Goal: Contribute content: Add original content to the website for others to see

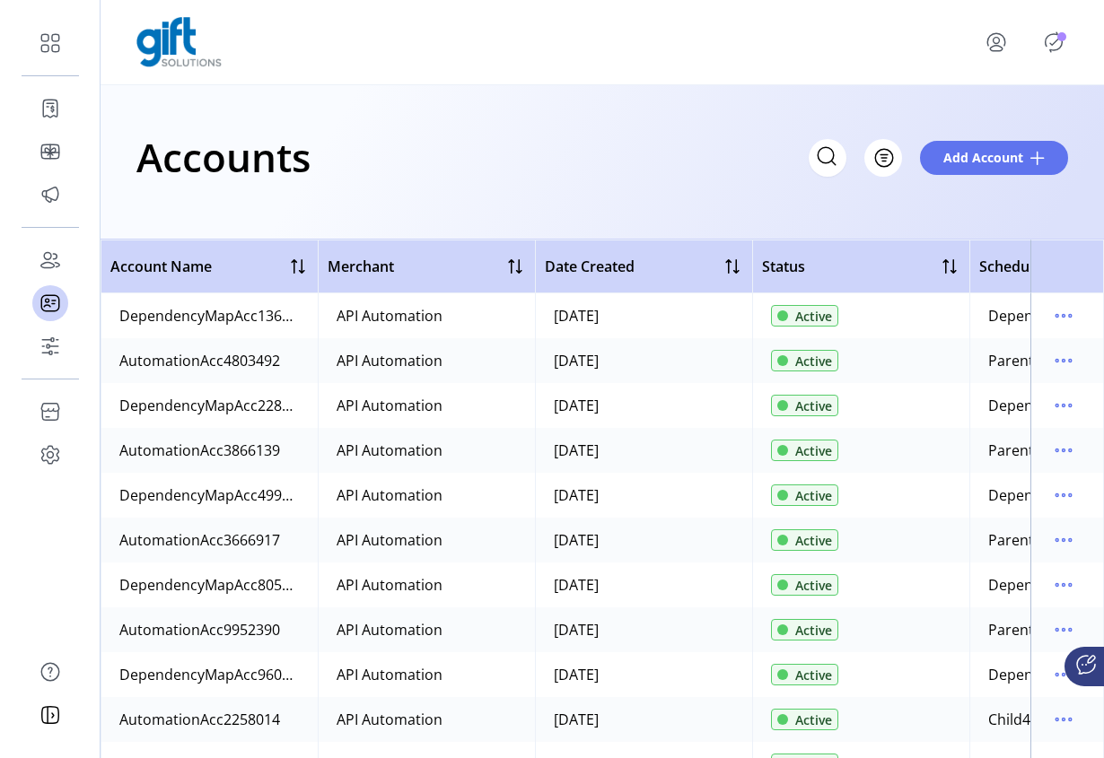
scroll to position [985, 0]
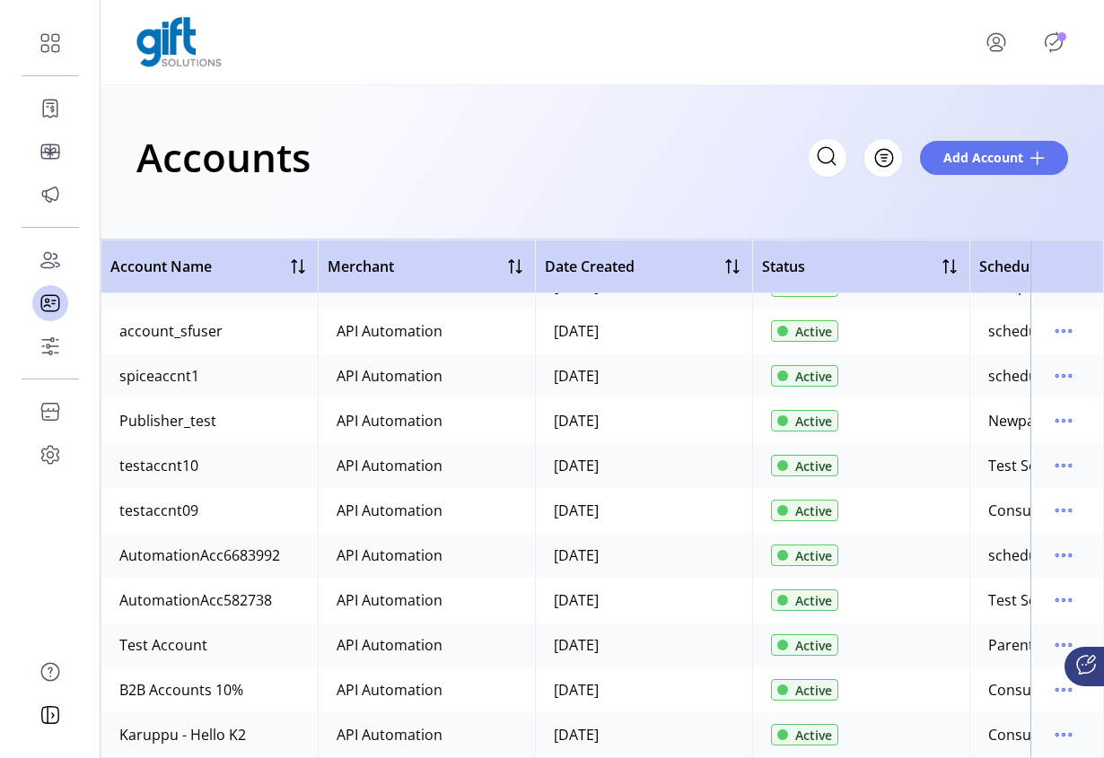
click at [1057, 45] on icon "Publisher Panel" at bounding box center [1053, 42] width 29 height 29
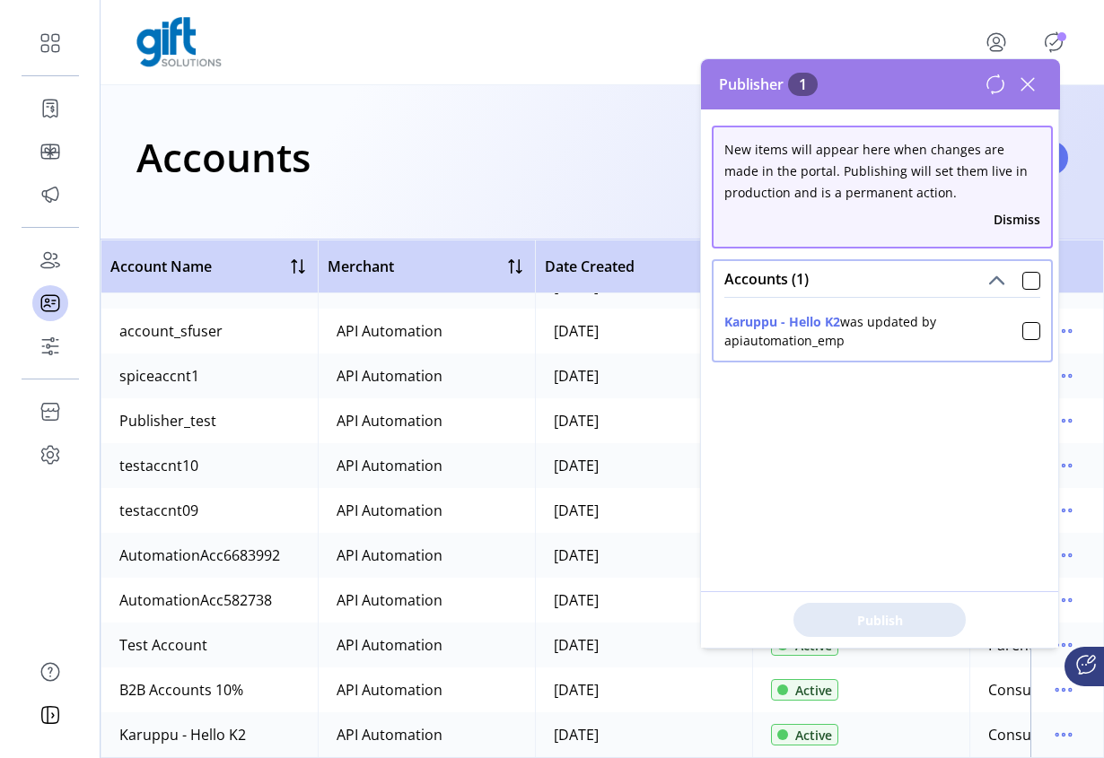
click at [1031, 74] on icon at bounding box center [1027, 84] width 29 height 29
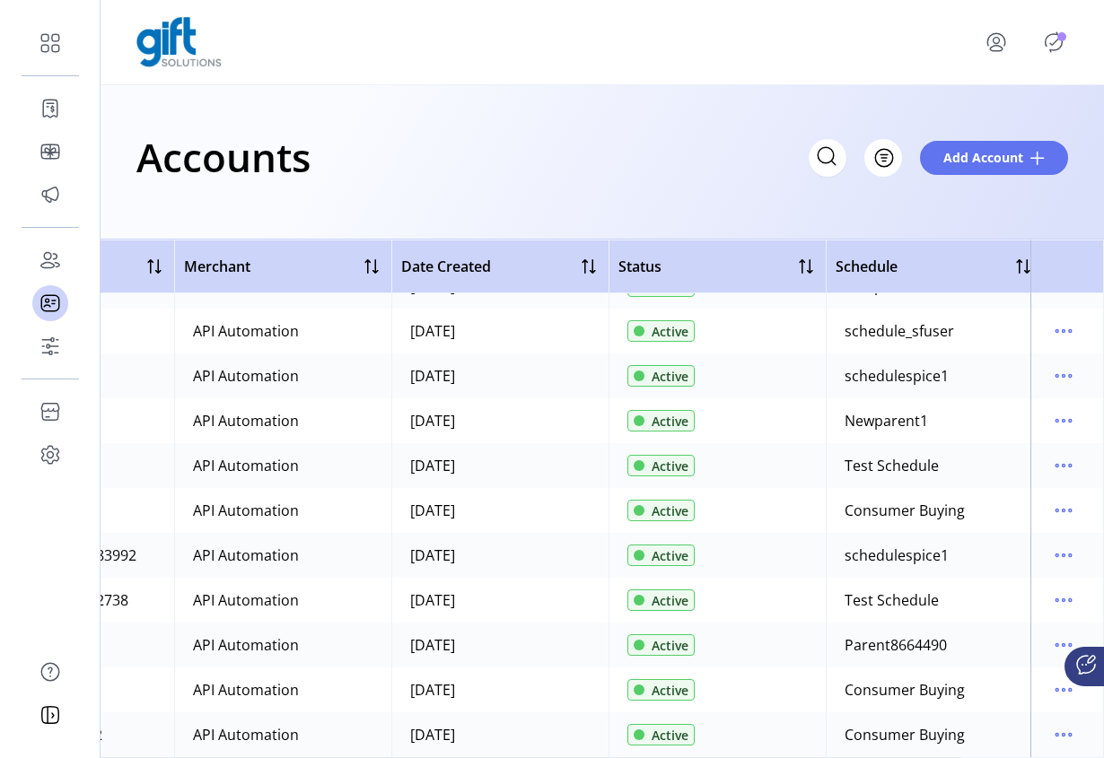
scroll to position [985, 165]
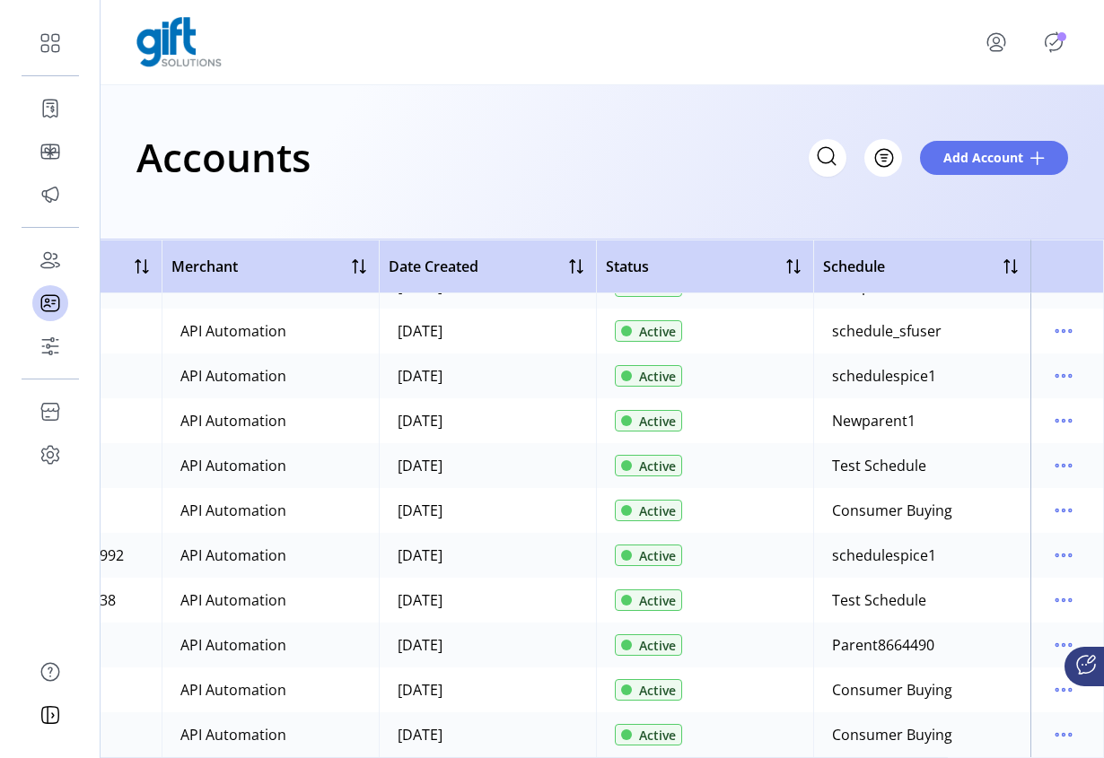
click at [1052, 49] on icon "Publisher Panel" at bounding box center [1053, 42] width 17 height 20
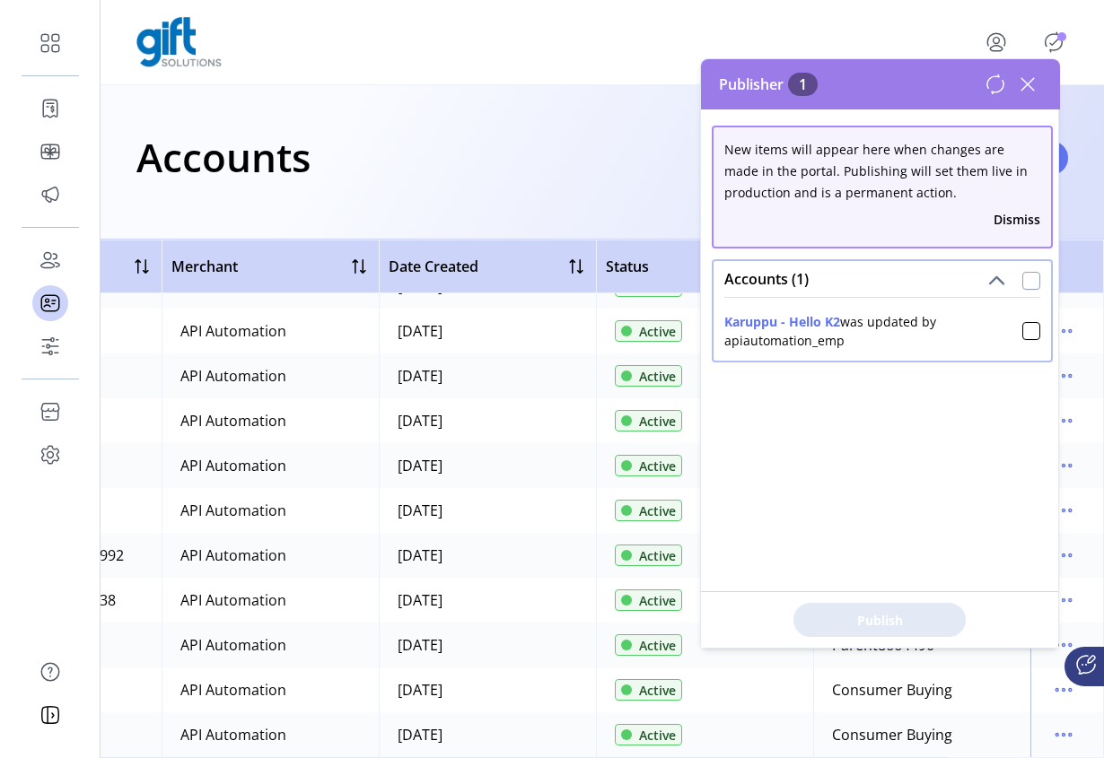
click at [1022, 276] on div at bounding box center [1031, 281] width 18 height 18
click at [904, 611] on span "Publish 1 Items" at bounding box center [879, 620] width 126 height 19
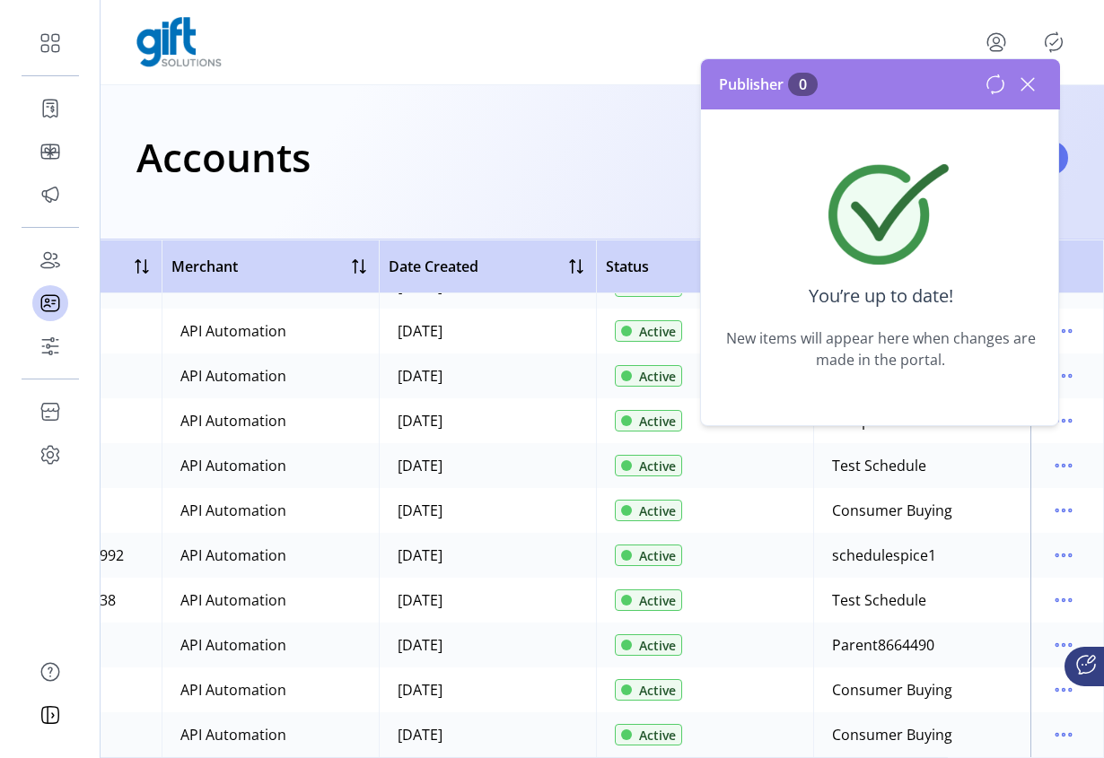
click at [1027, 81] on icon at bounding box center [1027, 84] width 29 height 29
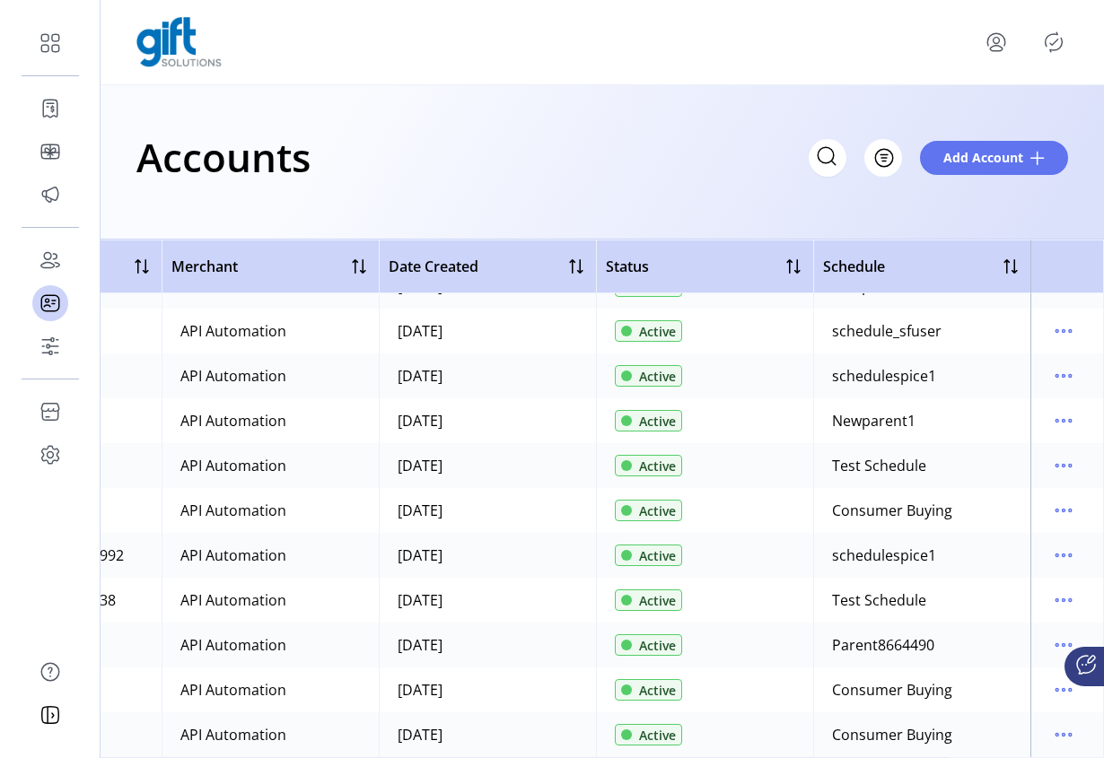
click at [1056, 39] on icon "Publisher Panel" at bounding box center [1054, 42] width 8 height 6
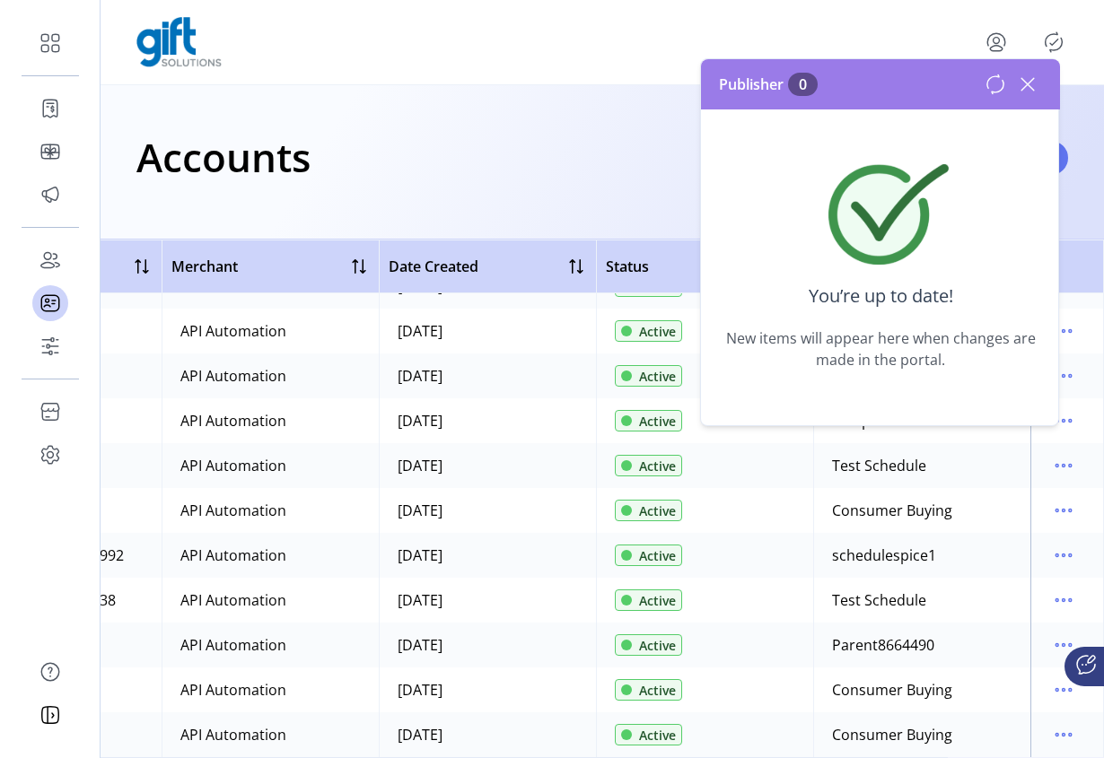
click at [1027, 89] on icon at bounding box center [1027, 84] width 29 height 29
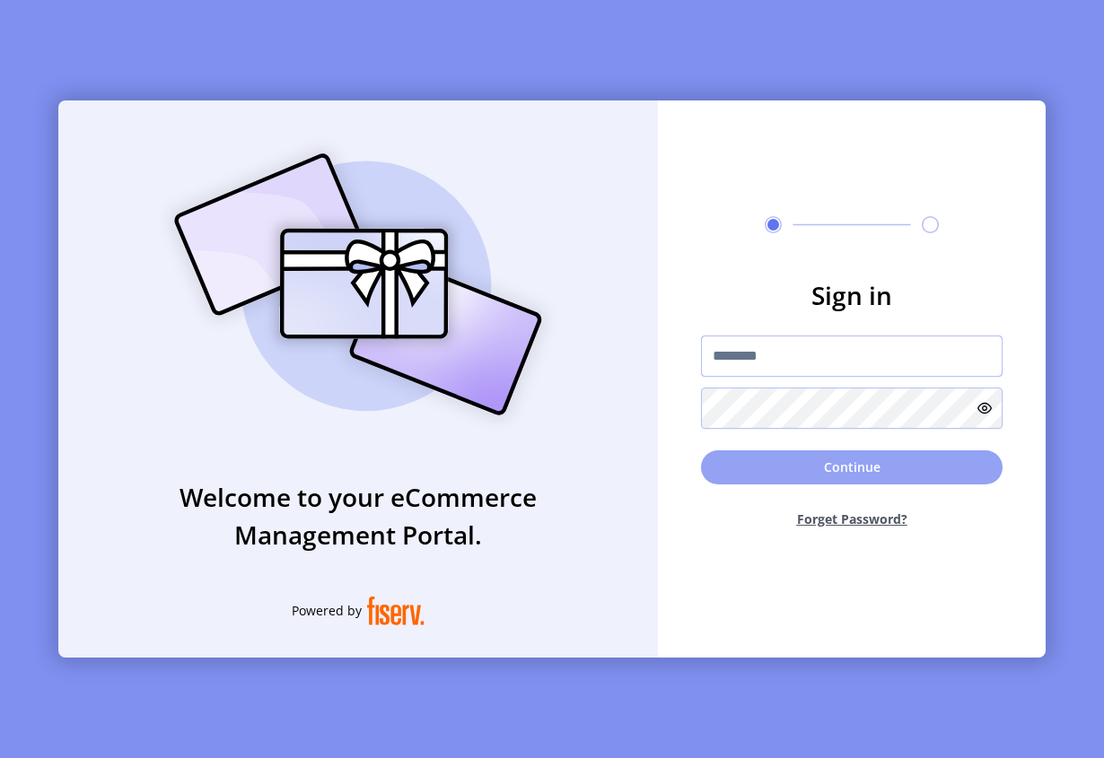
type input "**********"
click at [819, 473] on button "Continue" at bounding box center [851, 467] width 301 height 34
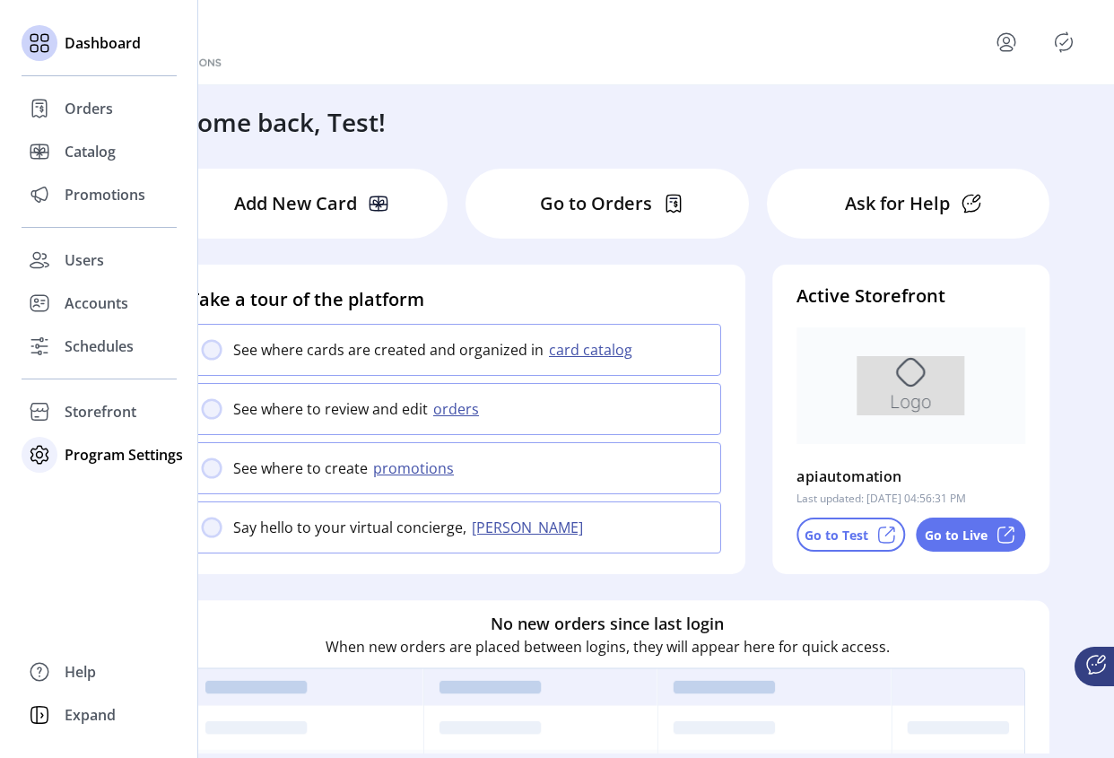
click at [90, 448] on span "Program Settings" at bounding box center [124, 455] width 118 height 22
click at [107, 458] on span "Program Settings" at bounding box center [124, 455] width 118 height 22
click at [82, 408] on span "Storefront" at bounding box center [101, 412] width 72 height 22
click at [90, 449] on span "Configuration" at bounding box center [112, 448] width 94 height 22
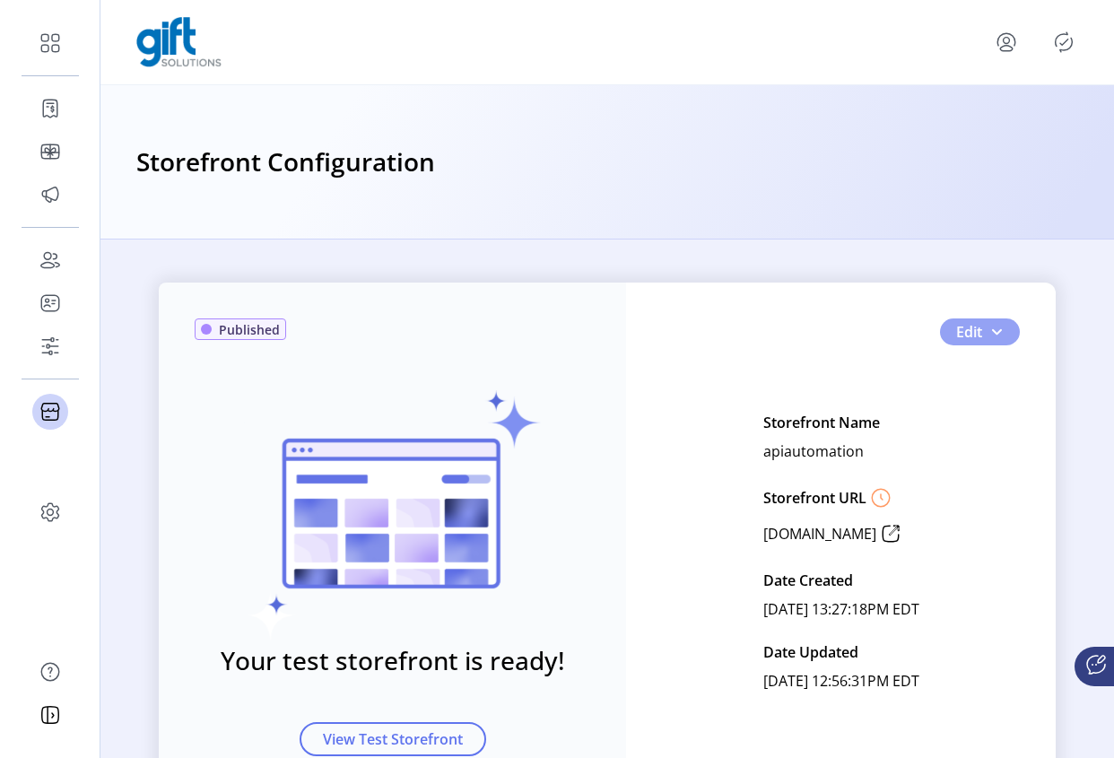
click at [995, 336] on span "button" at bounding box center [997, 332] width 14 height 14
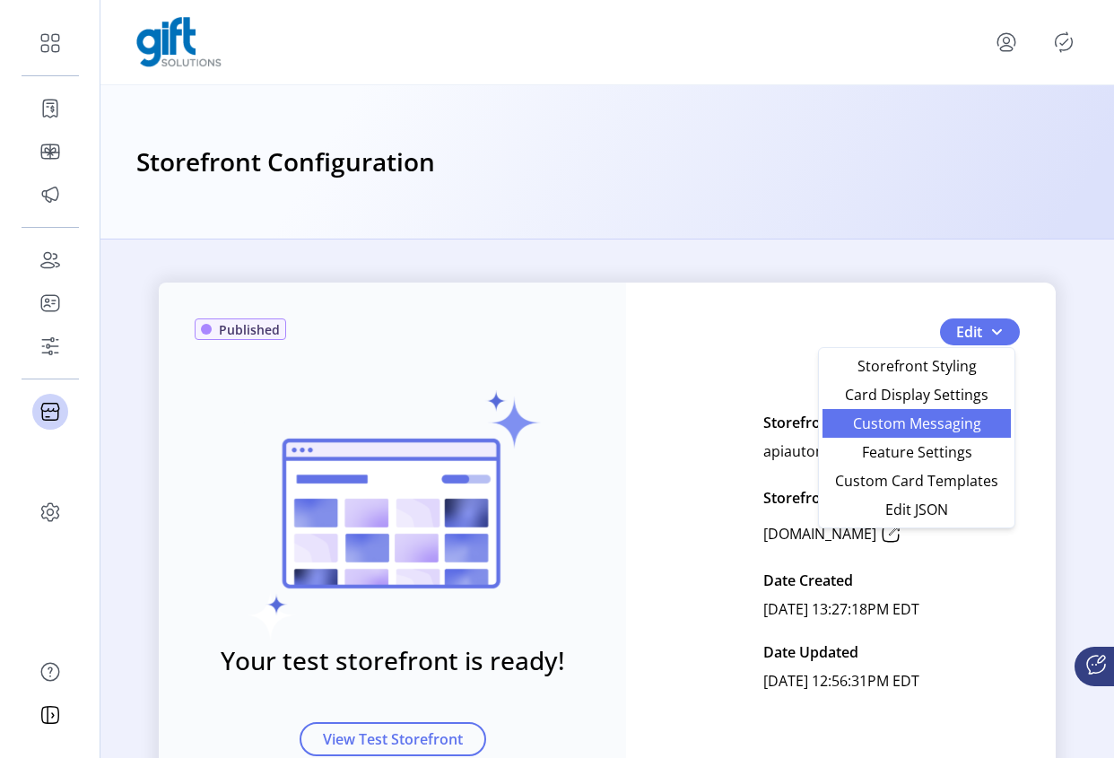
click at [933, 428] on span "Custom Messaging" at bounding box center [917, 423] width 167 height 14
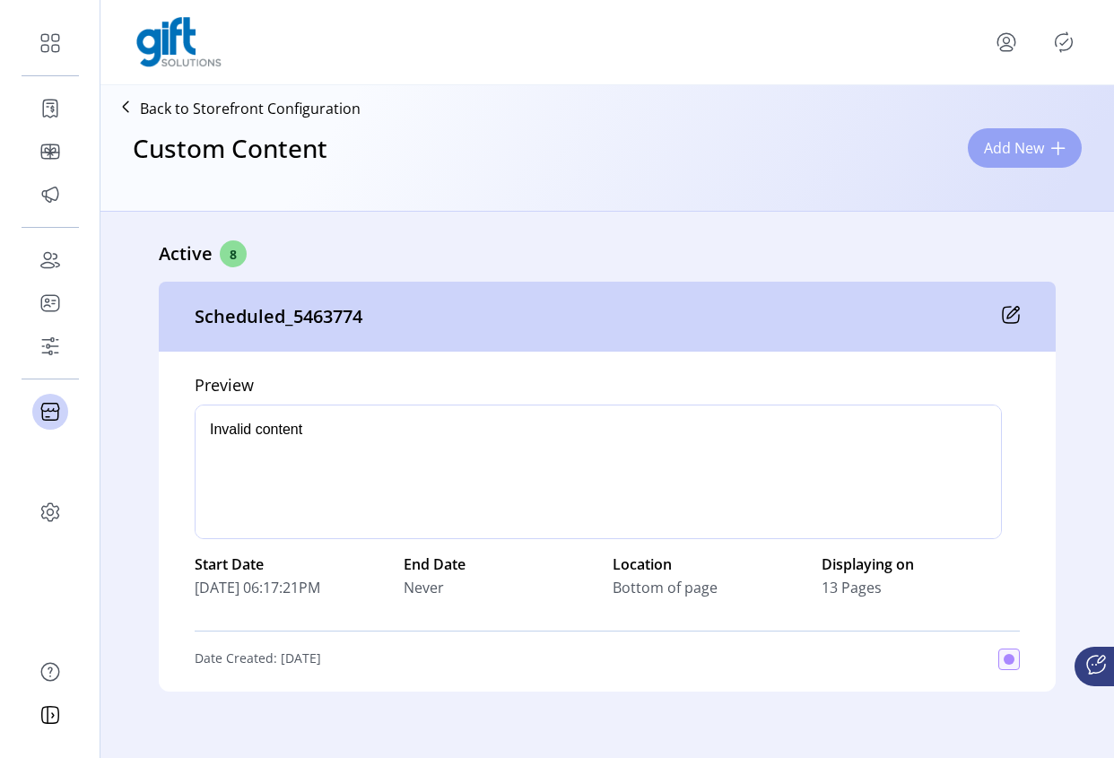
drag, startPoint x: 984, startPoint y: 148, endPoint x: 991, endPoint y: 162, distance: 16.1
click at [984, 148] on span "Add New" at bounding box center [1014, 148] width 60 height 22
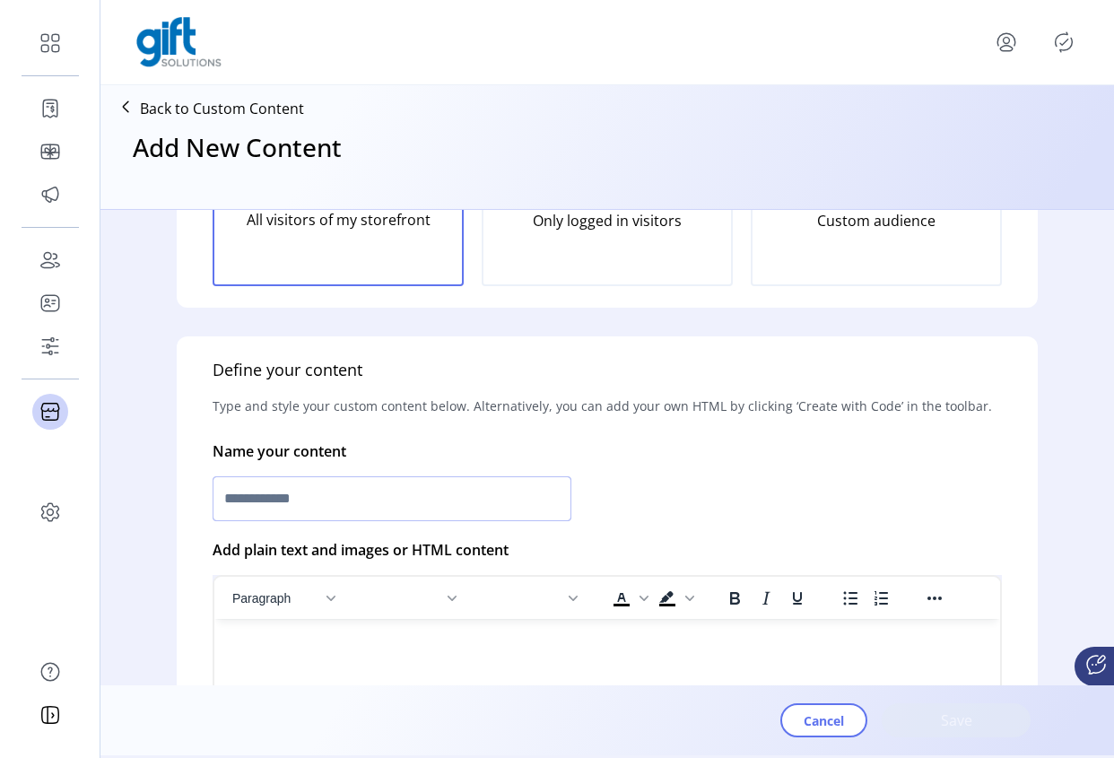
click at [350, 502] on input "text" at bounding box center [392, 498] width 359 height 45
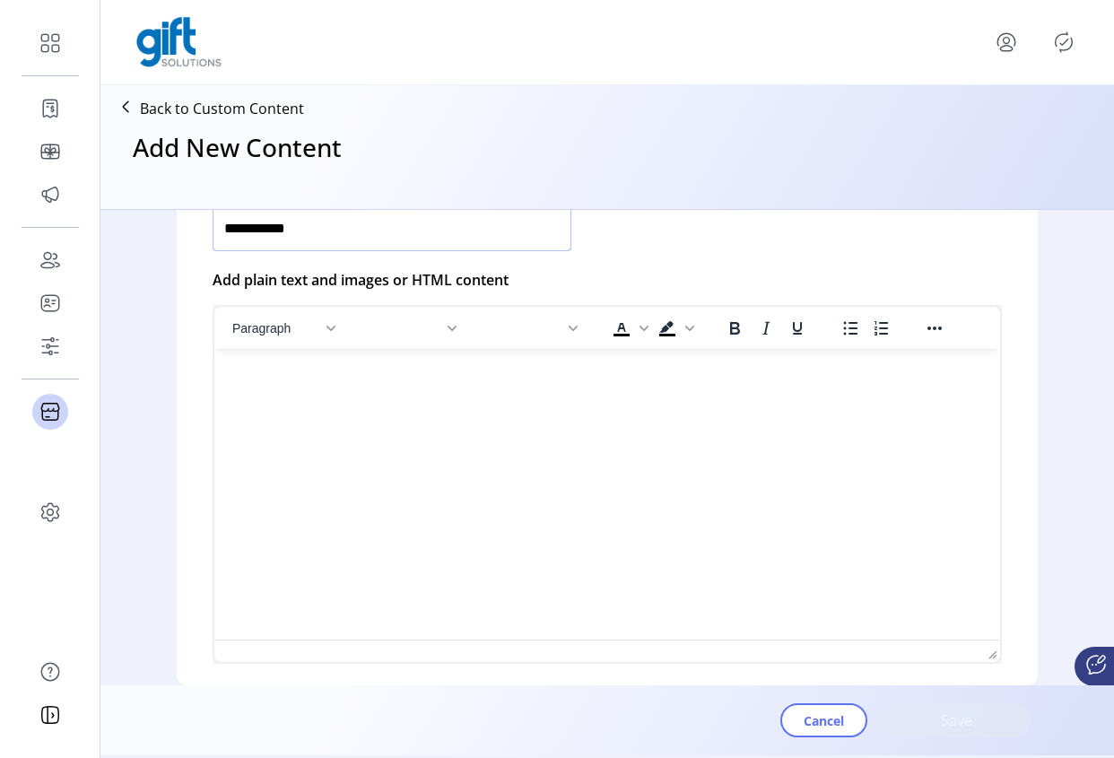
type input "**********"
click at [646, 363] on html at bounding box center [607, 356] width 786 height 14
click at [599, 363] on html at bounding box center [607, 356] width 786 height 14
click at [637, 370] on icon "Insert/edit image" at bounding box center [641, 374] width 22 height 22
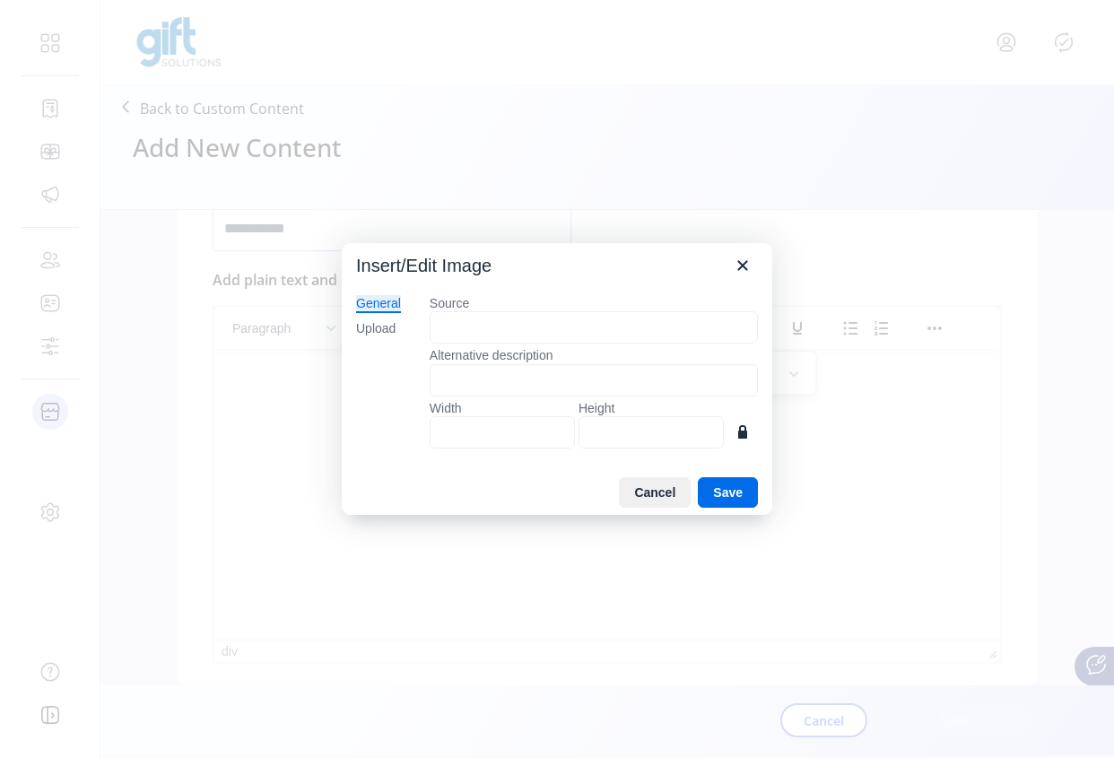
click at [434, 305] on label "Source" at bounding box center [594, 303] width 328 height 16
click at [434, 311] on input "Source" at bounding box center [594, 327] width 328 height 32
click at [379, 327] on div "Upload" at bounding box center [375, 329] width 39 height 18
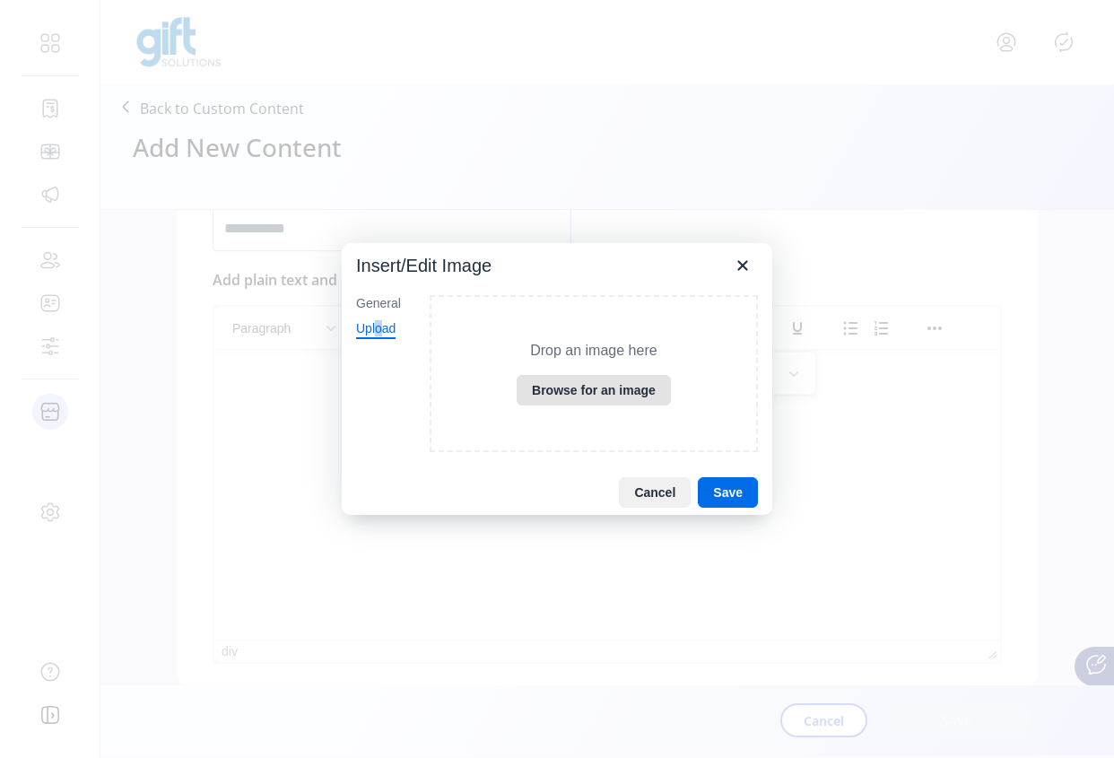
click at [585, 388] on button "Browse for an image" at bounding box center [594, 390] width 154 height 31
drag, startPoint x: 642, startPoint y: 485, endPoint x: 434, endPoint y: 147, distance: 395.9
click at [642, 485] on button "Cancel" at bounding box center [655, 492] width 72 height 31
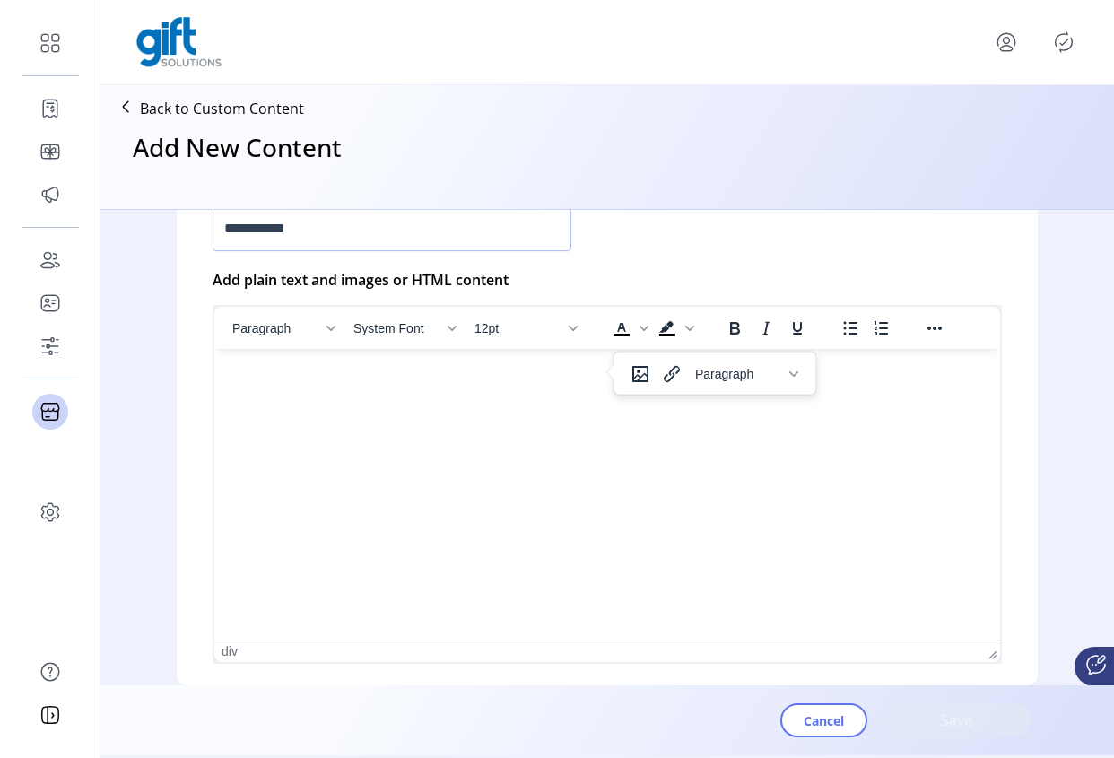
click at [595, 363] on html at bounding box center [607, 356] width 786 height 14
click at [541, 363] on html at bounding box center [607, 356] width 786 height 14
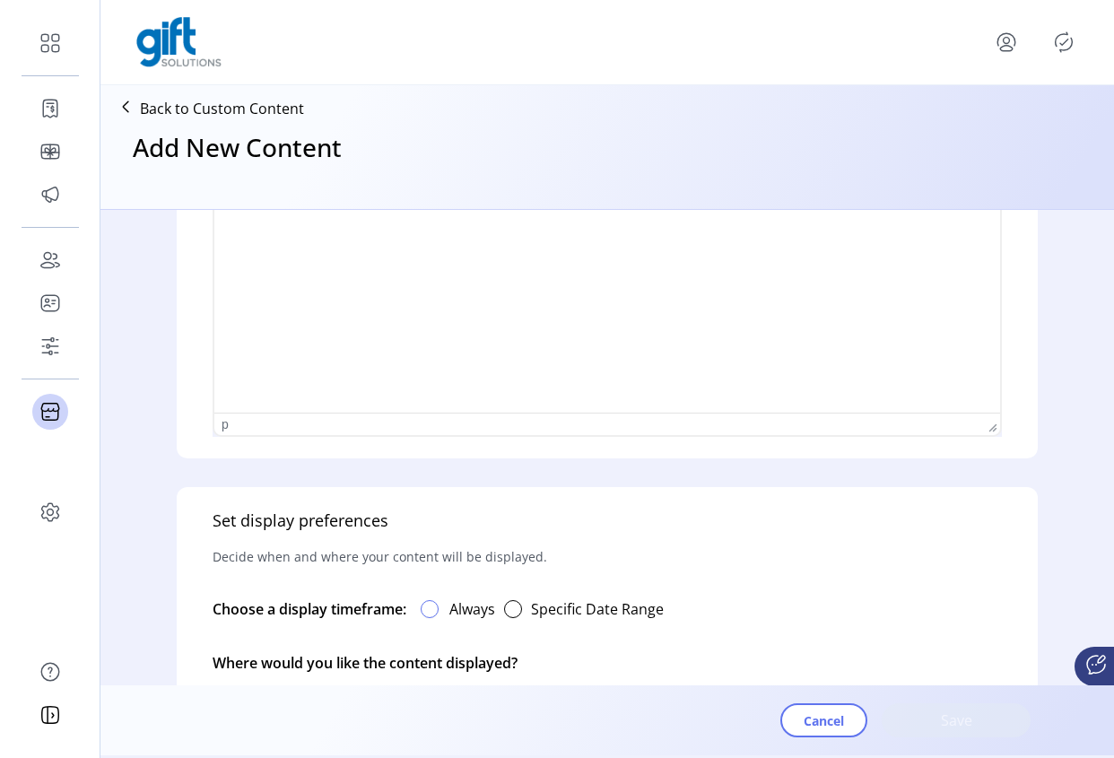
click at [431, 607] on div at bounding box center [430, 609] width 18 height 18
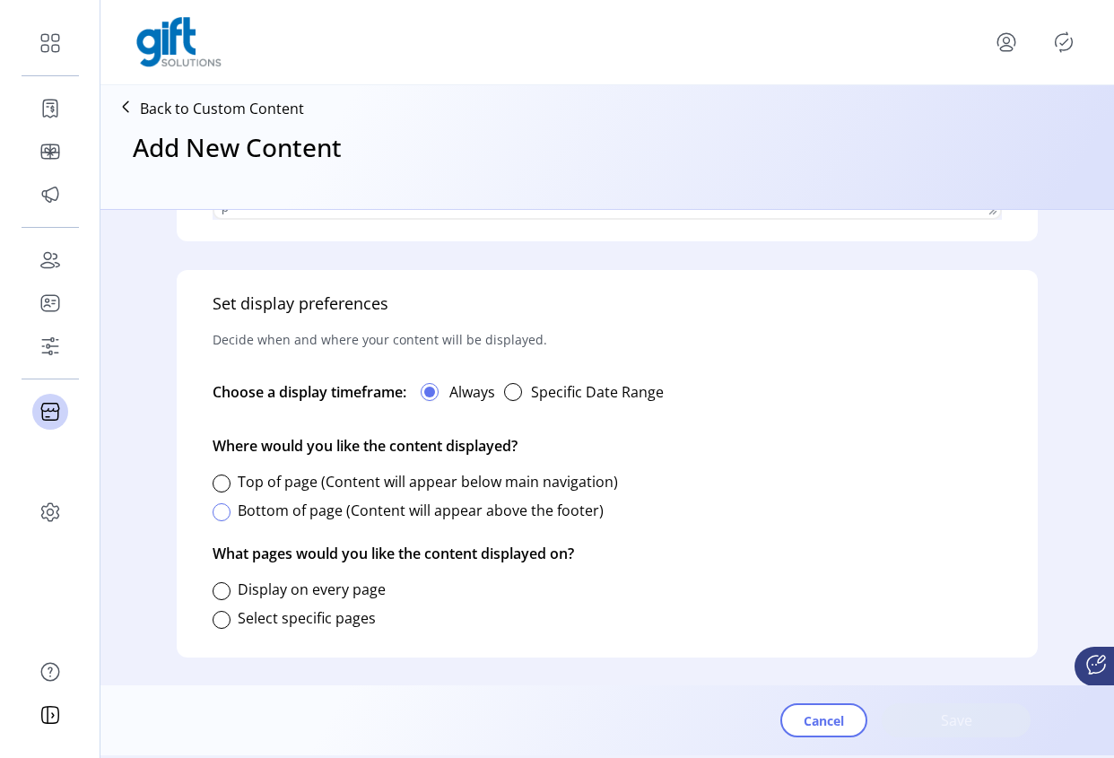
click at [221, 510] on div at bounding box center [222, 512] width 18 height 18
click at [228, 589] on div at bounding box center [222, 591] width 18 height 18
click at [947, 731] on button "Save" at bounding box center [956, 720] width 149 height 34
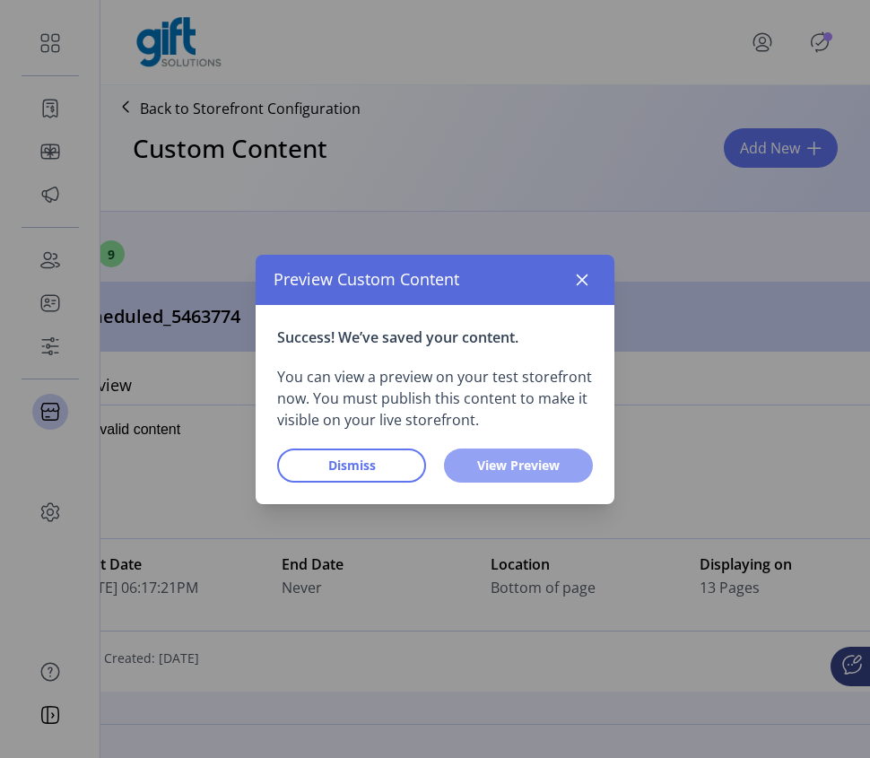
click at [536, 474] on span "View Preview" at bounding box center [518, 465] width 102 height 19
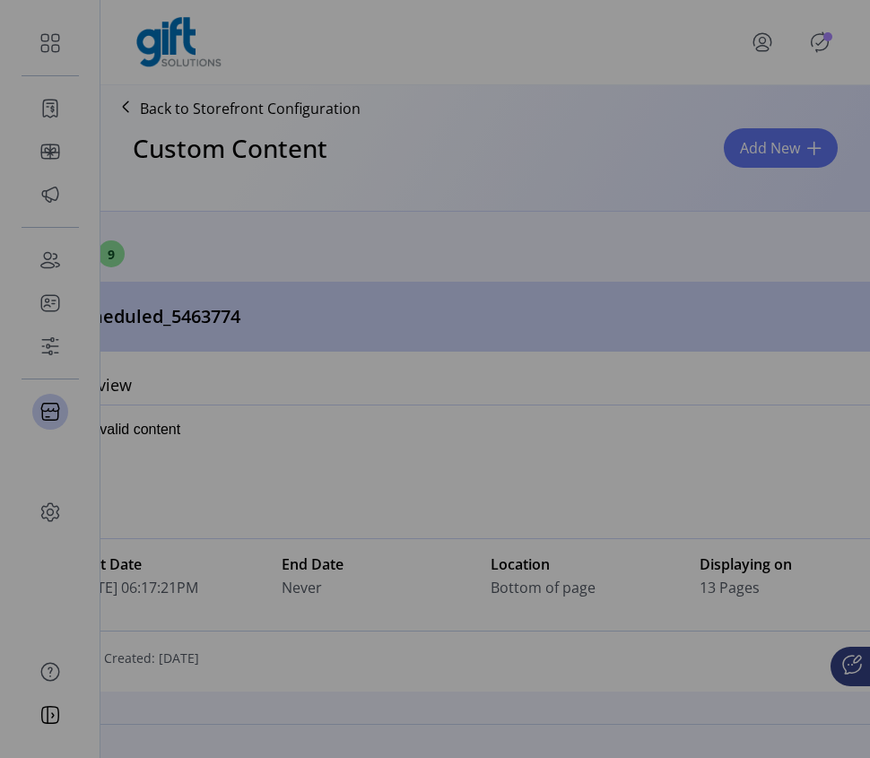
click at [869, 446] on div "Preview Custom Content Success! We’ve saved your content. You can view a previe…" at bounding box center [435, 379] width 870 height 758
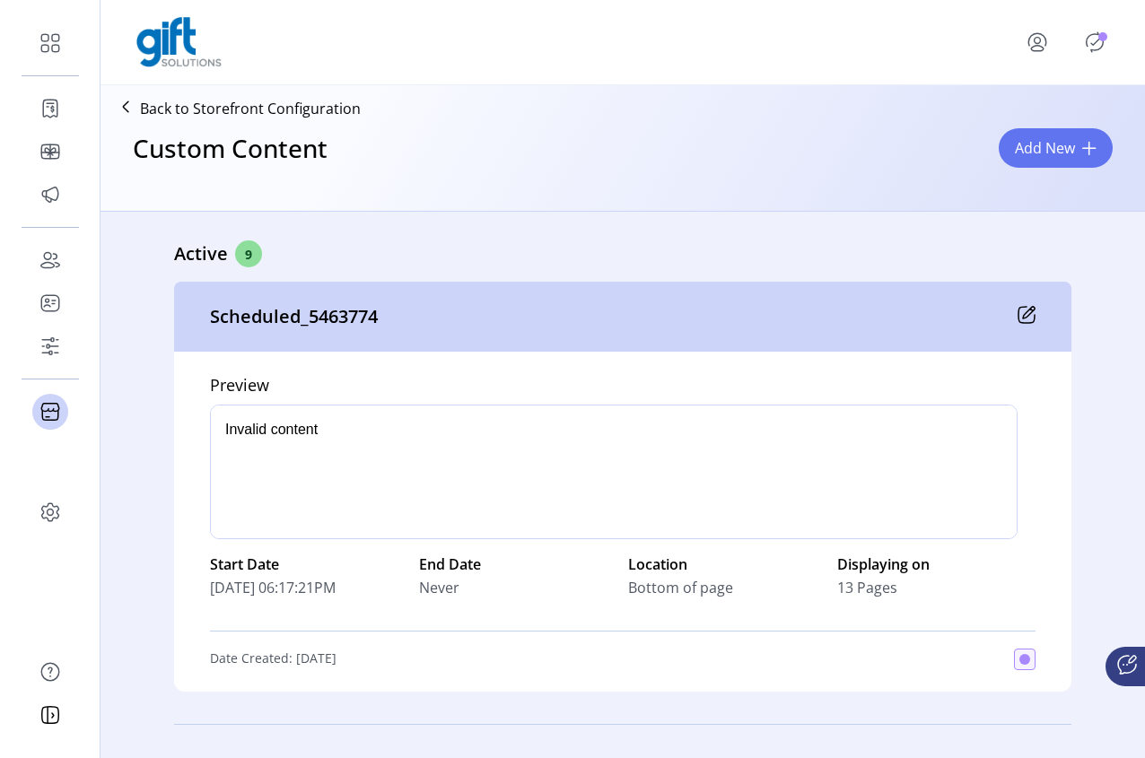
click at [1096, 45] on icon "Publisher Panel" at bounding box center [1094, 42] width 29 height 29
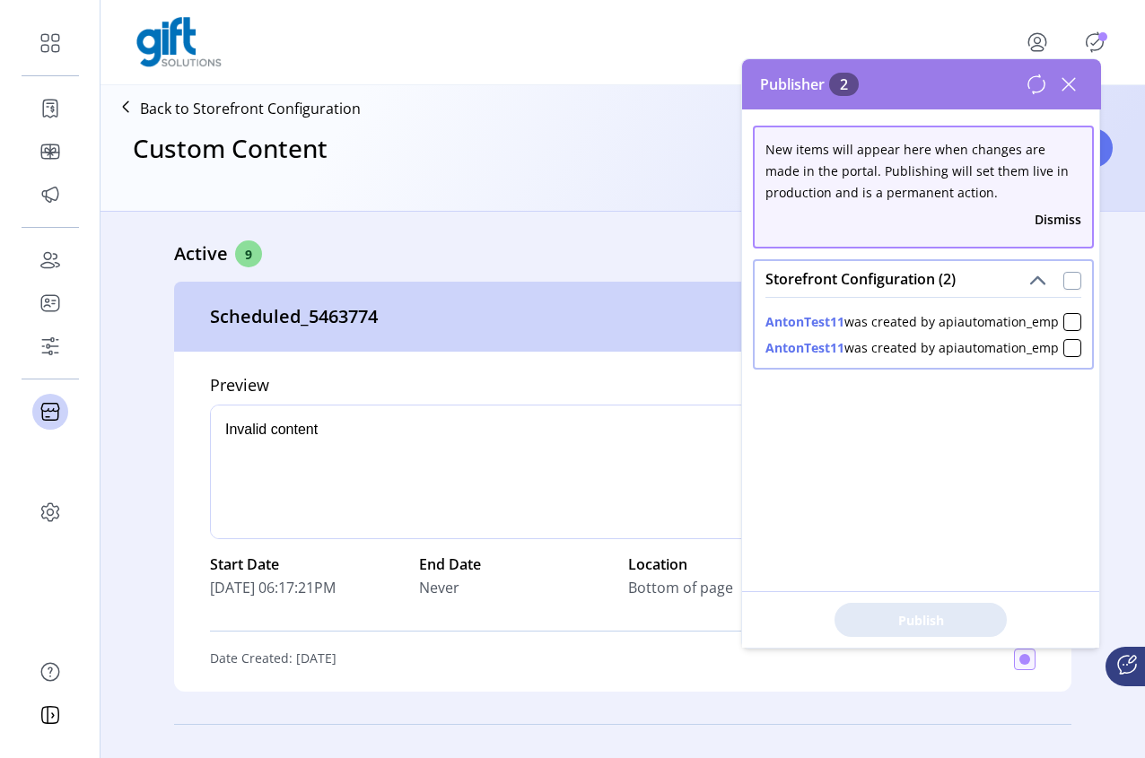
click at [1063, 281] on div at bounding box center [1072, 281] width 18 height 18
click at [927, 623] on span "Publish 2 Items" at bounding box center [921, 620] width 126 height 19
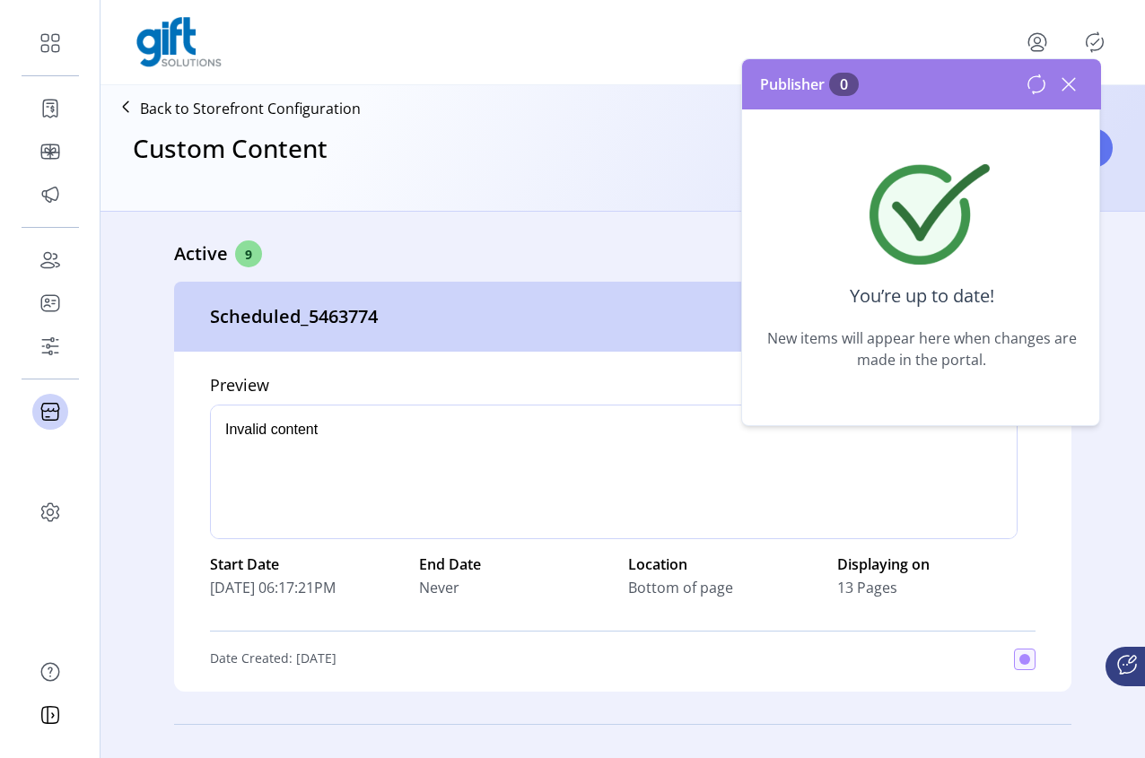
click at [1067, 88] on icon at bounding box center [1068, 84] width 29 height 29
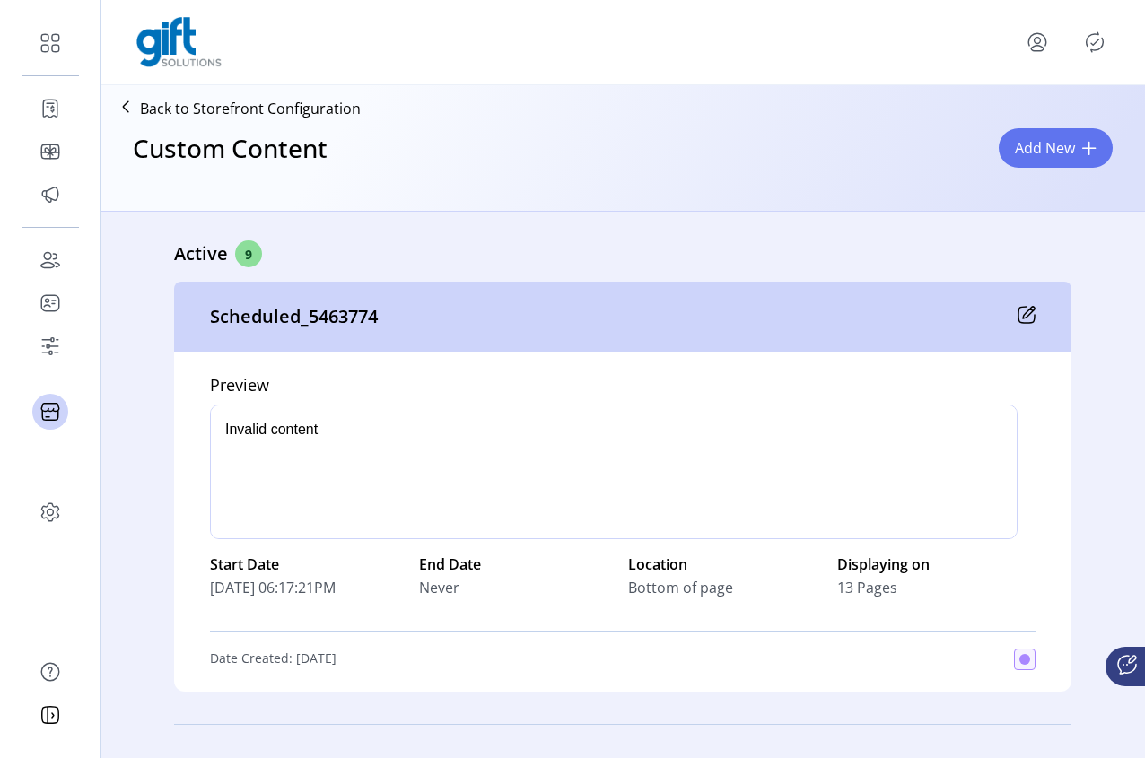
click at [1087, 48] on icon "Publisher Panel" at bounding box center [1094, 42] width 29 height 29
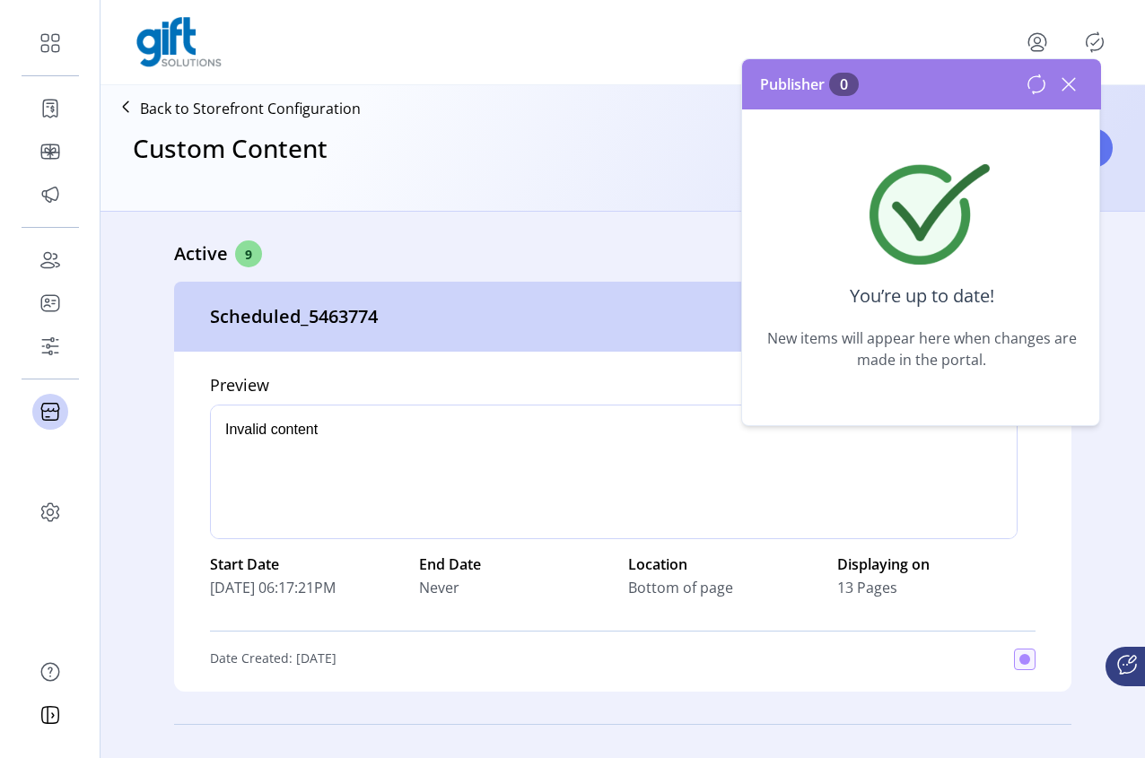
click at [1061, 77] on icon at bounding box center [1068, 84] width 29 height 29
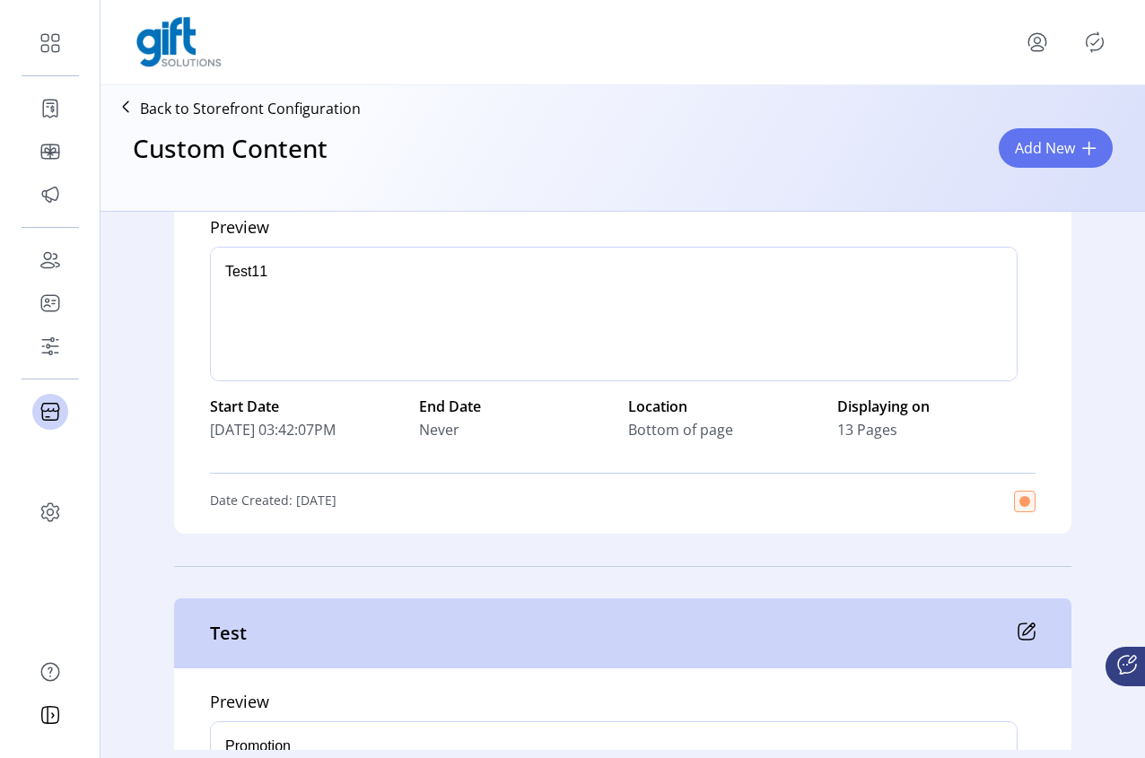
scroll to position [2307, 0]
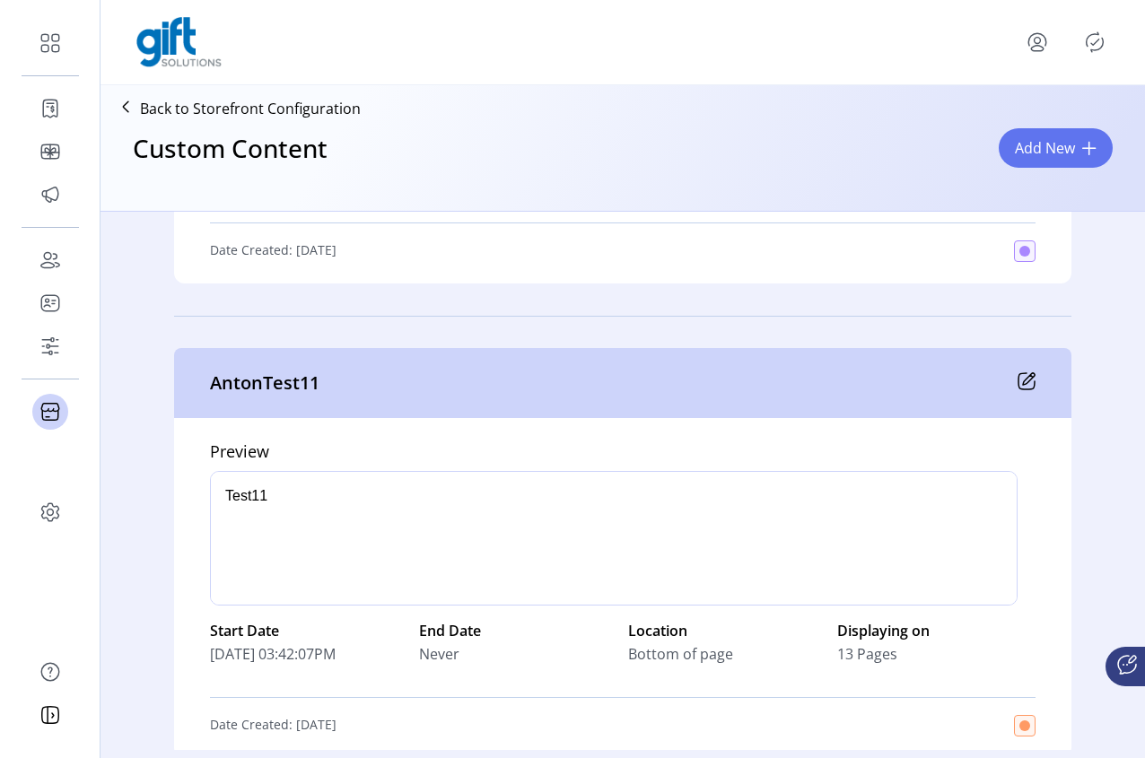
click at [1095, 31] on icon "Publisher Panel" at bounding box center [1094, 42] width 29 height 29
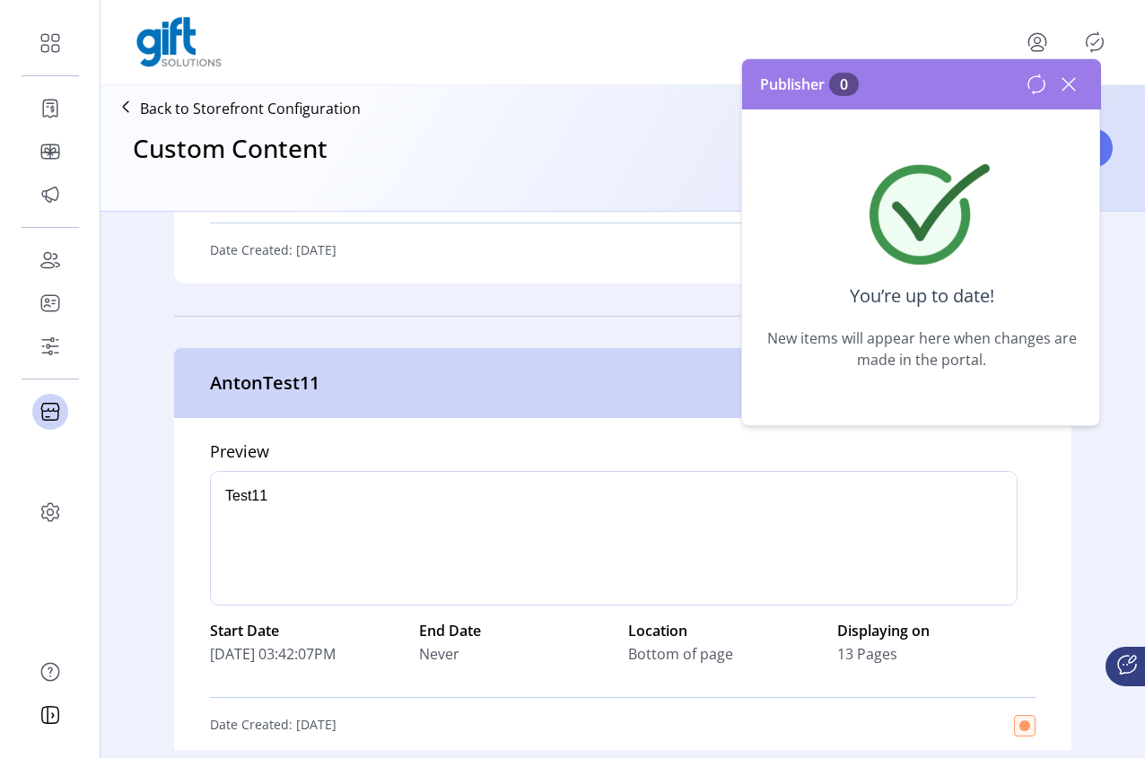
click at [1066, 83] on icon at bounding box center [1068, 84] width 29 height 29
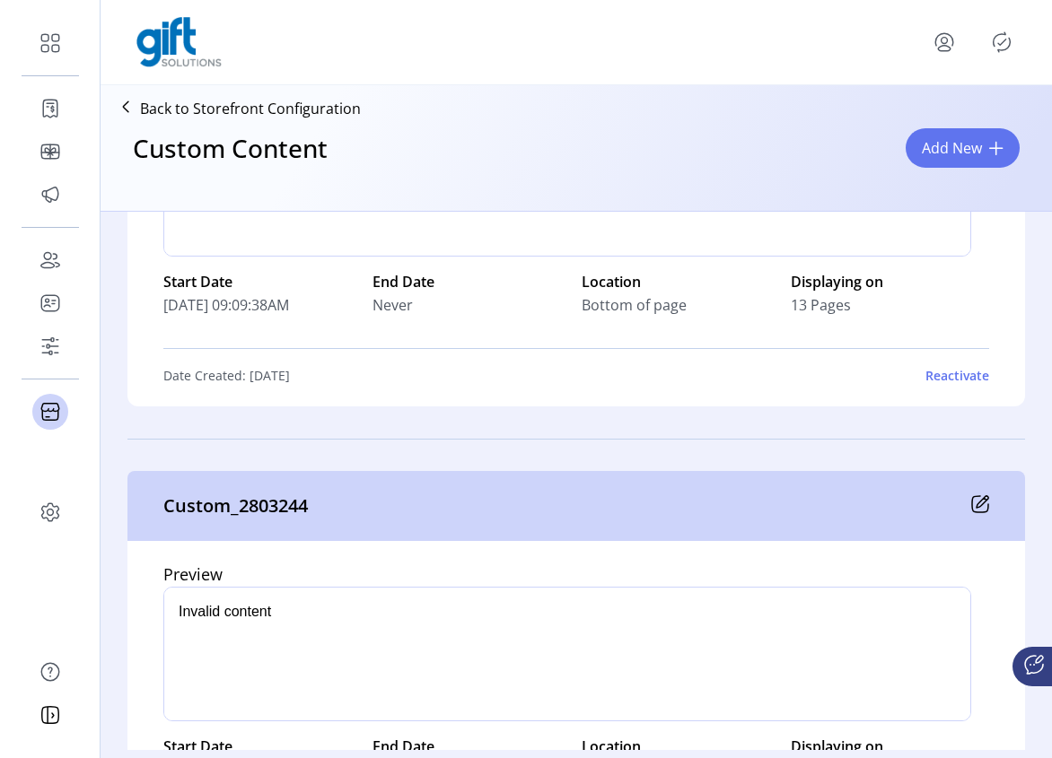
scroll to position [5641, 0]
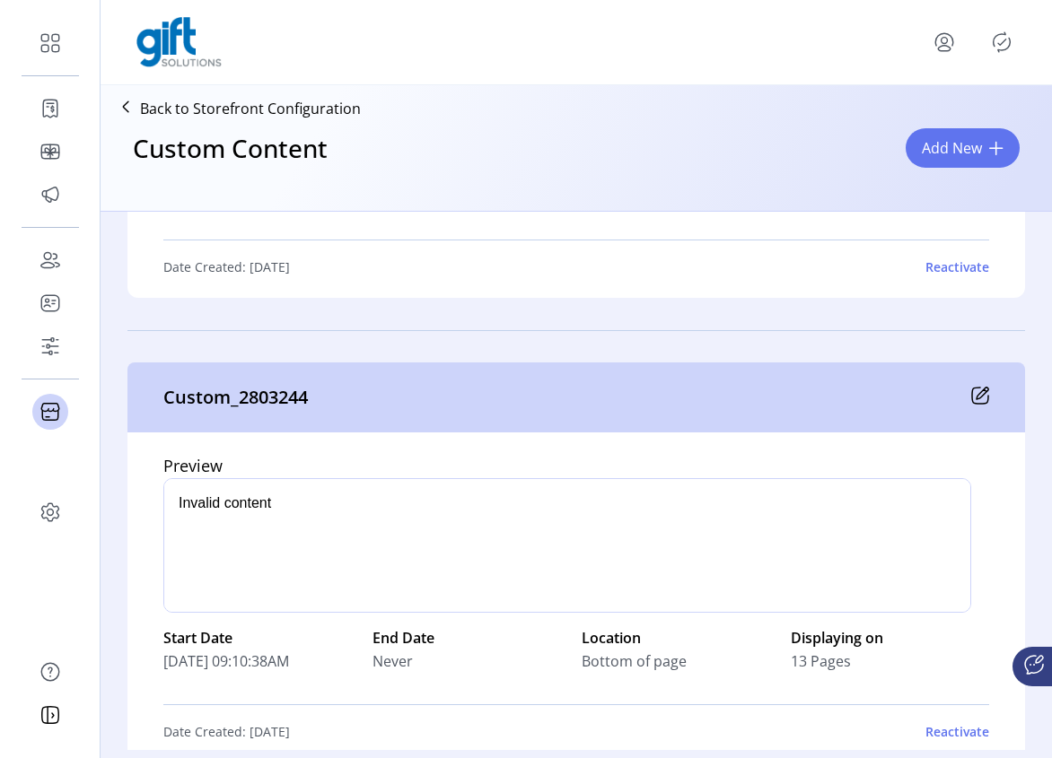
click at [750, 450] on div "Preview p Start Date [DATE] 09:10:38AM End Date Never Location Bottom of page D…" at bounding box center [575, 597] width 897 height 330
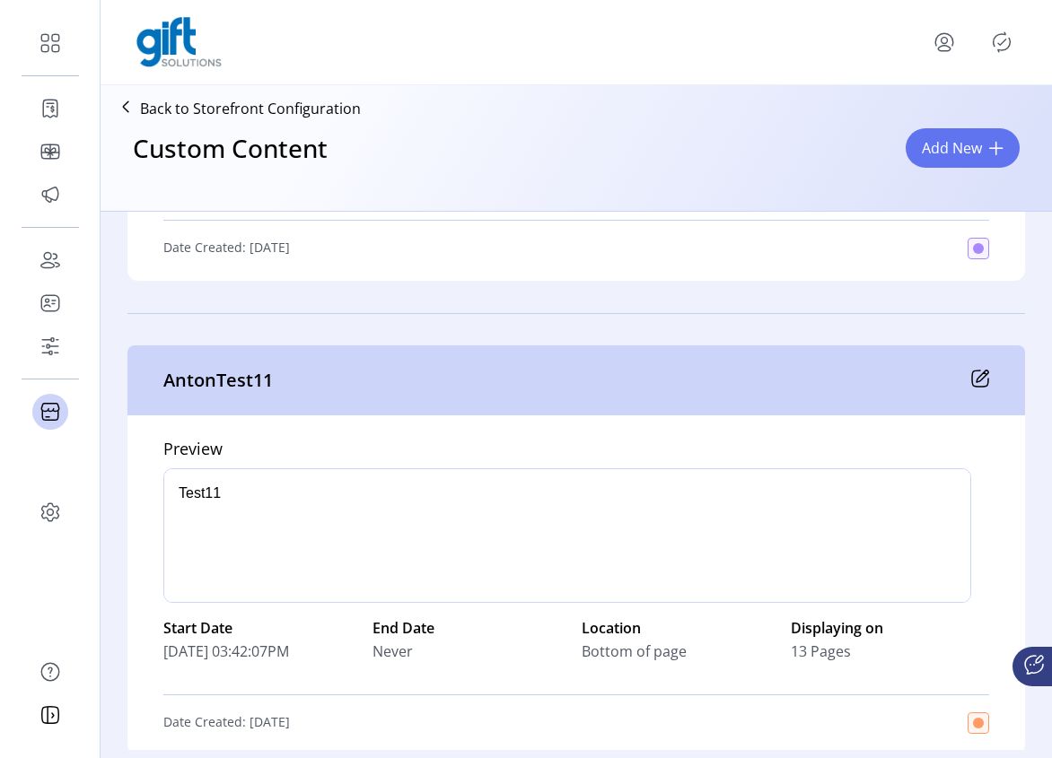
scroll to position [2444, 0]
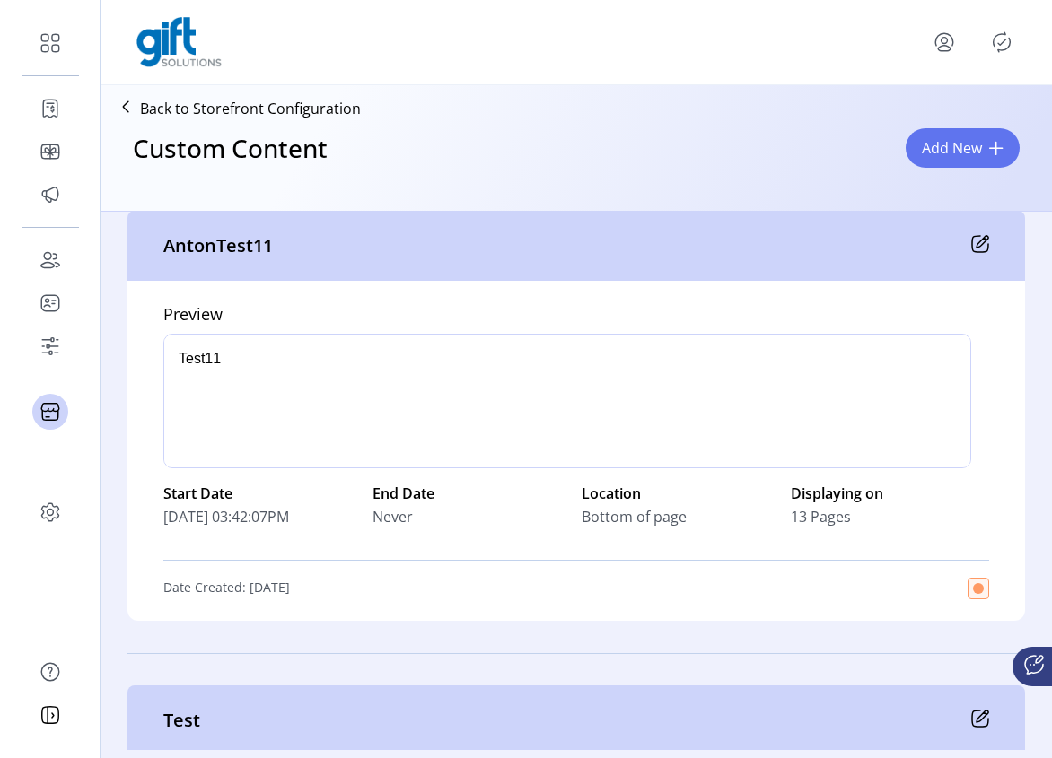
click at [957, 258] on div "AntonTest11" at bounding box center [575, 246] width 897 height 70
click at [971, 250] on icon at bounding box center [980, 244] width 18 height 18
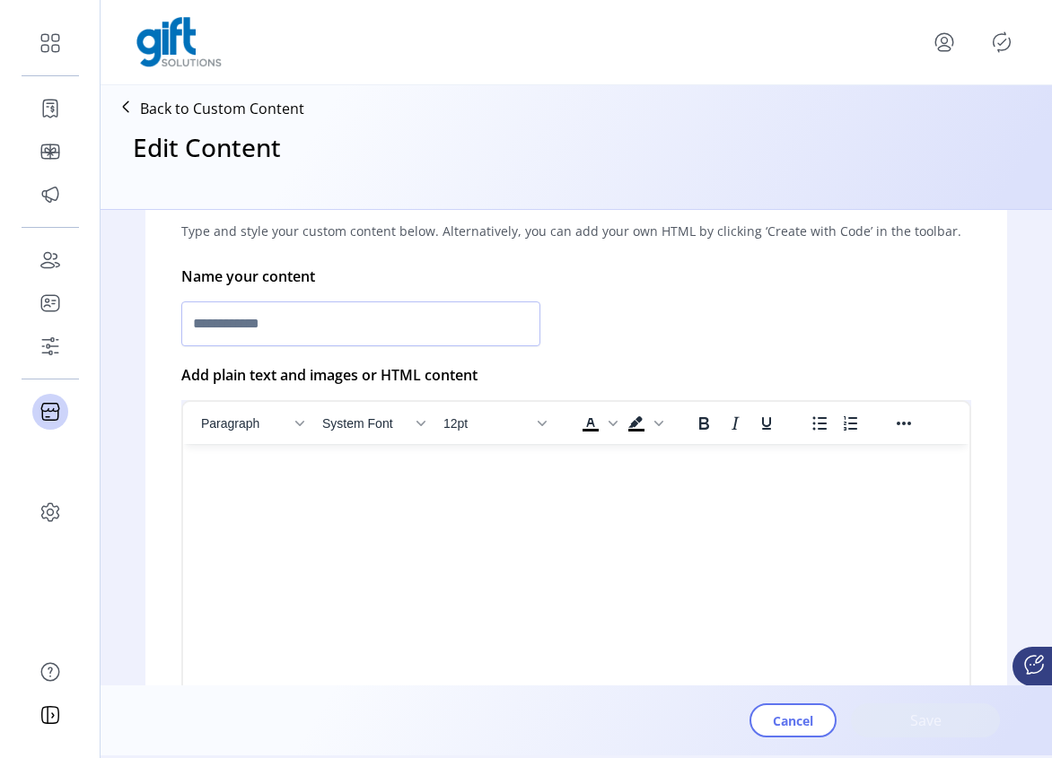
type input "**********"
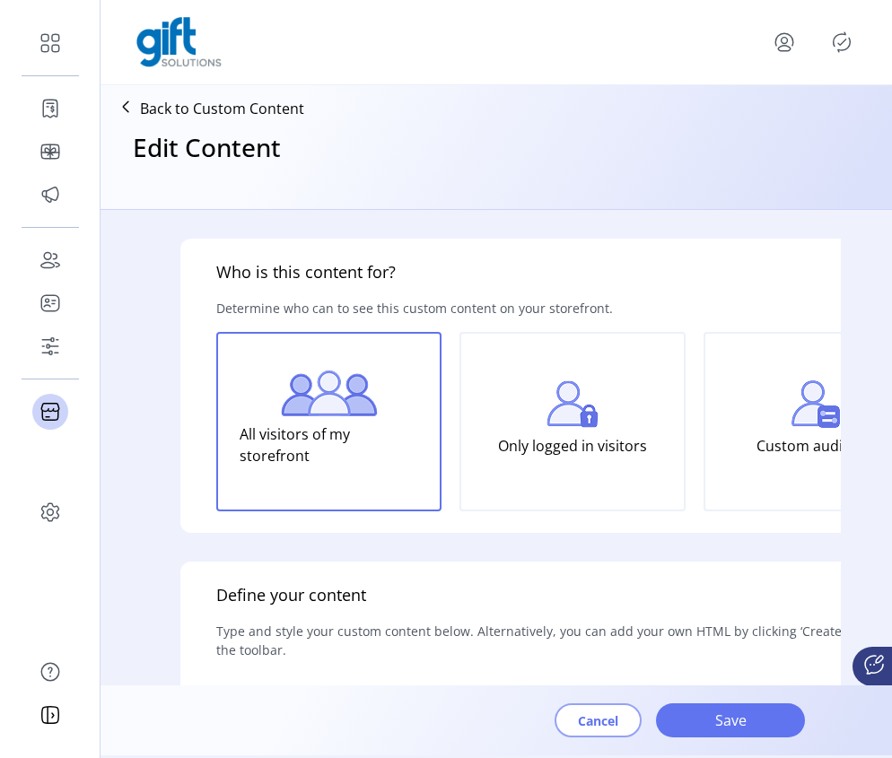
click at [605, 723] on span "Cancel" at bounding box center [598, 721] width 40 height 19
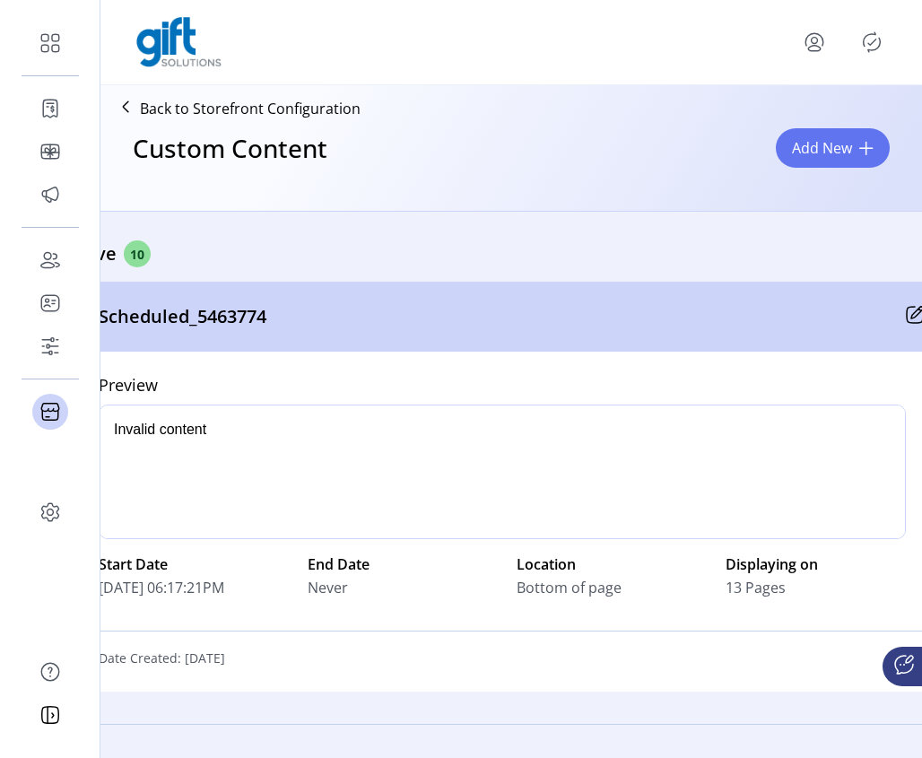
click at [868, 42] on icon "Publisher Panel" at bounding box center [872, 42] width 29 height 29
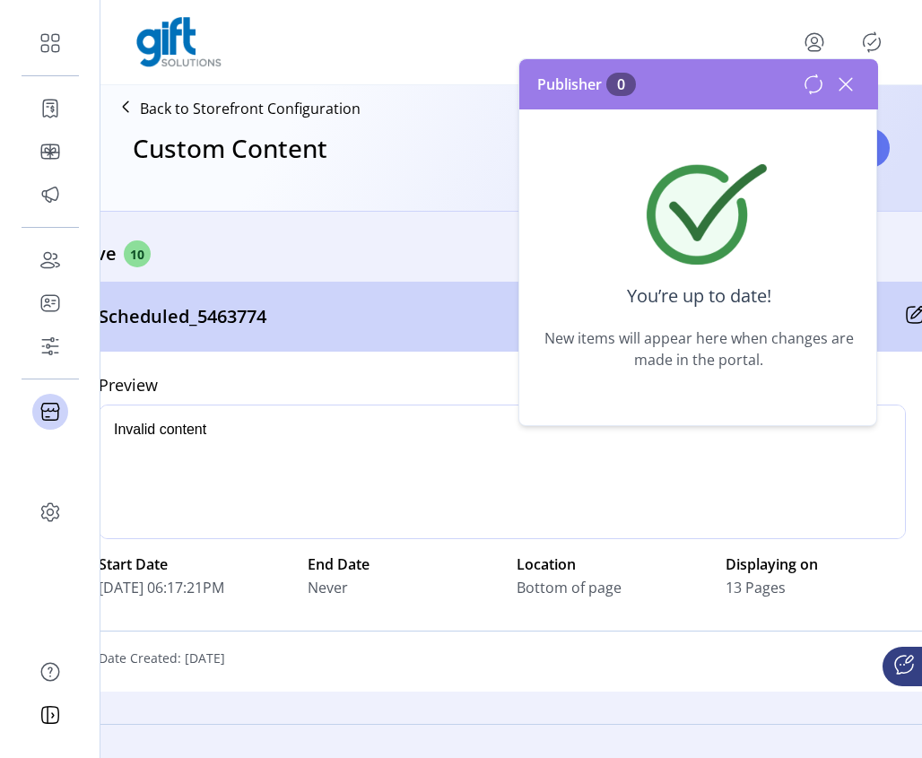
click at [843, 85] on icon at bounding box center [846, 84] width 13 height 13
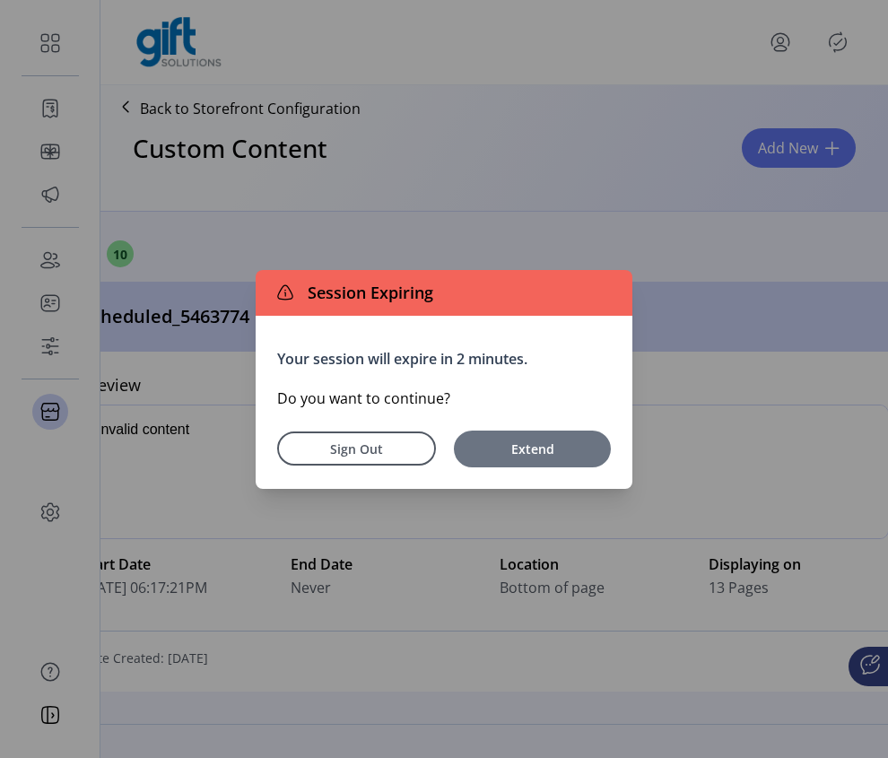
click at [517, 450] on span "Extend" at bounding box center [532, 449] width 139 height 19
